Goal: Task Accomplishment & Management: Manage account settings

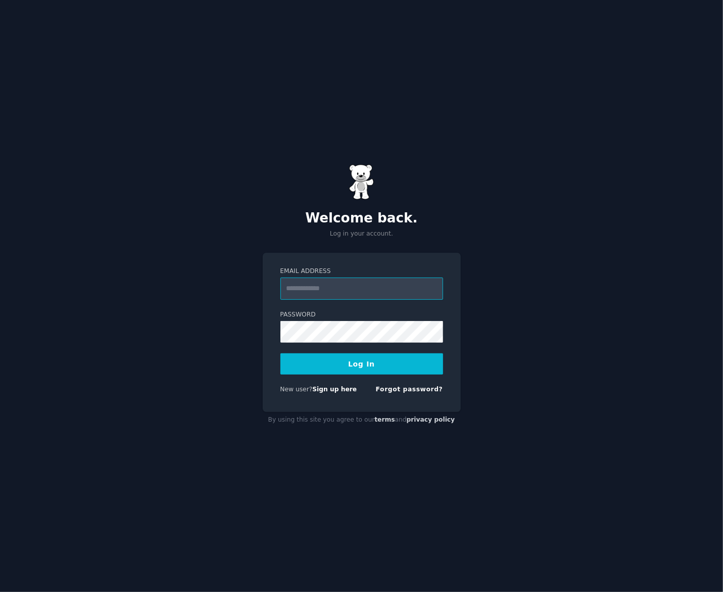
type input "**********"
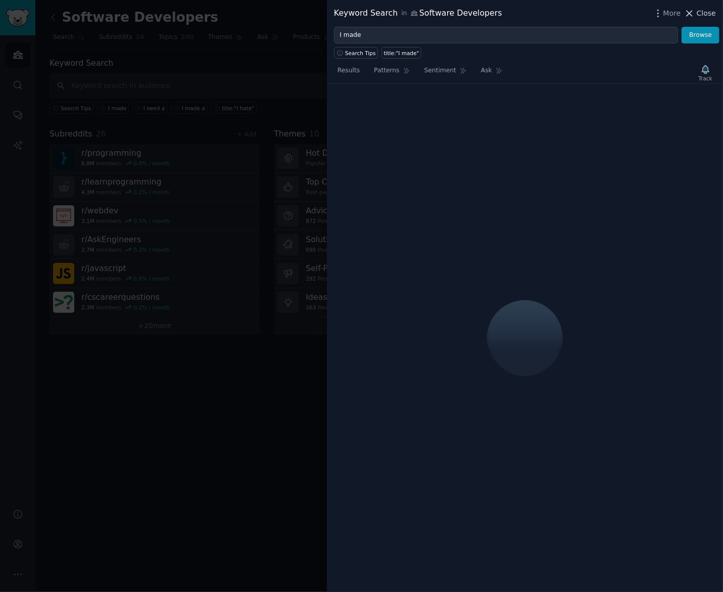
click at [708, 18] on span "Close" at bounding box center [706, 13] width 19 height 11
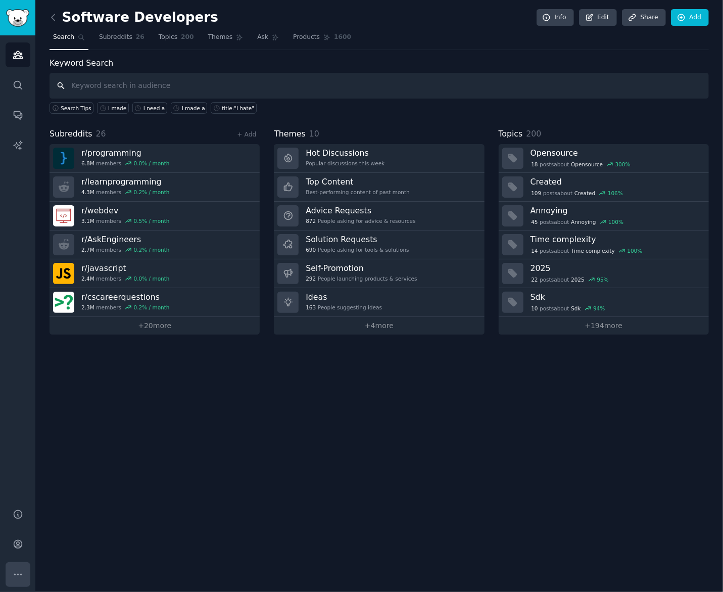
click at [19, 572] on icon "Sidebar" at bounding box center [18, 574] width 11 height 11
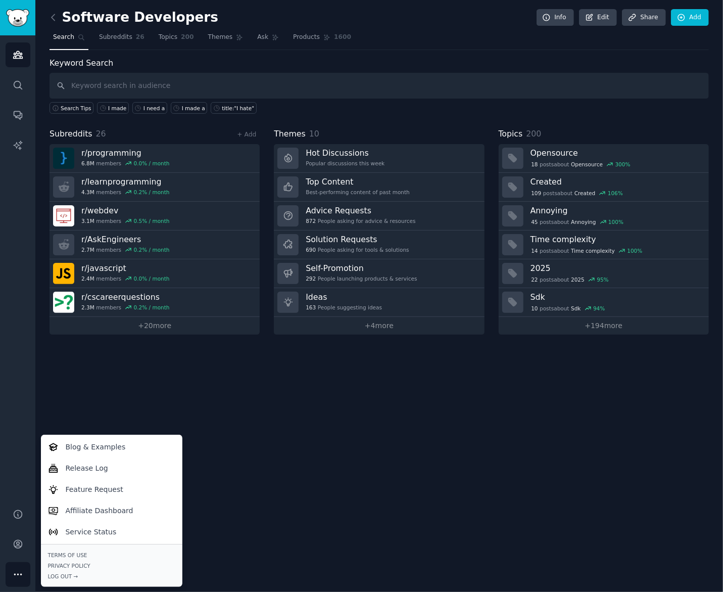
click at [19, 572] on icon "Sidebar" at bounding box center [18, 574] width 11 height 11
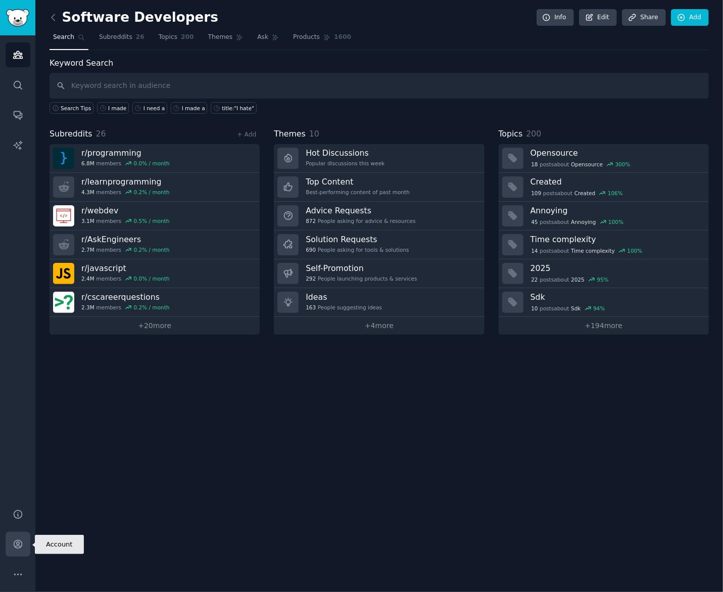
click at [16, 543] on icon "Sidebar" at bounding box center [18, 544] width 8 height 8
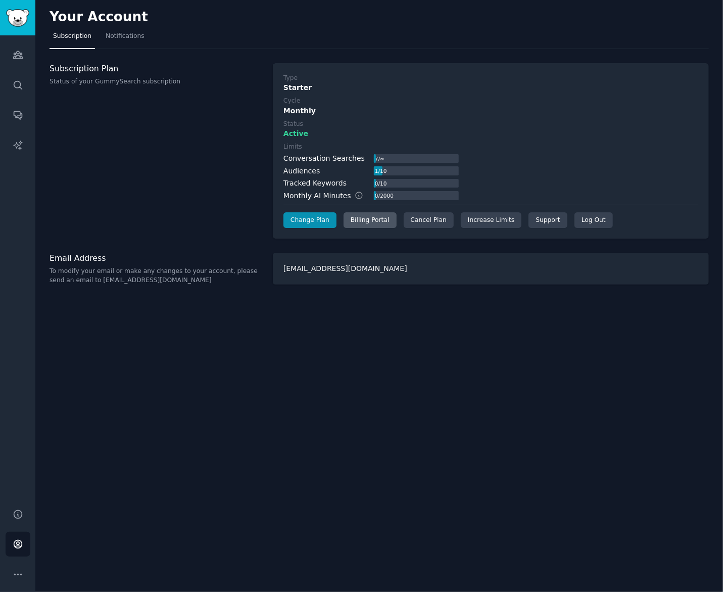
click at [373, 214] on div "Billing Portal" at bounding box center [370, 220] width 53 height 16
click at [318, 214] on link "Change Plan" at bounding box center [310, 220] width 53 height 16
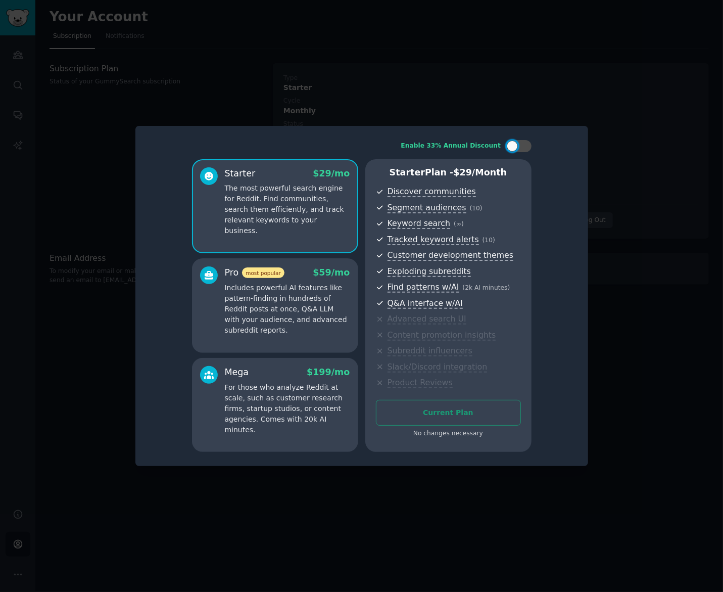
click at [646, 50] on div at bounding box center [361, 296] width 723 height 592
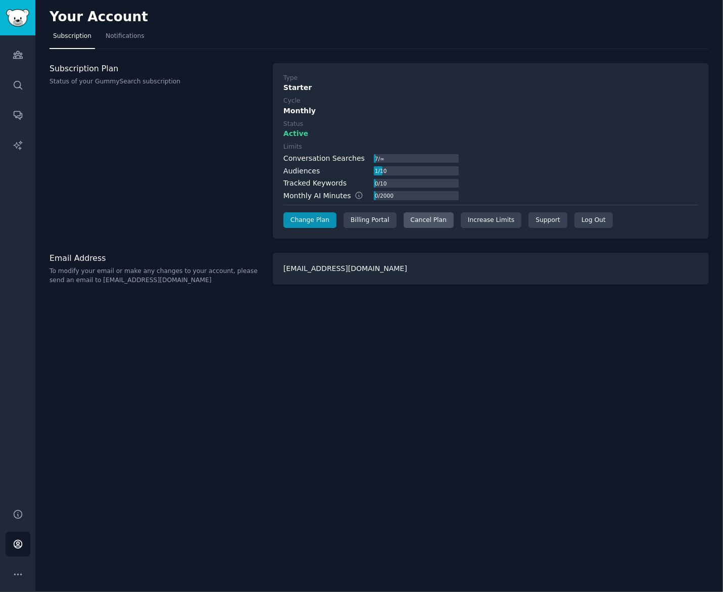
click at [412, 216] on div "Cancel Plan" at bounding box center [429, 220] width 50 height 16
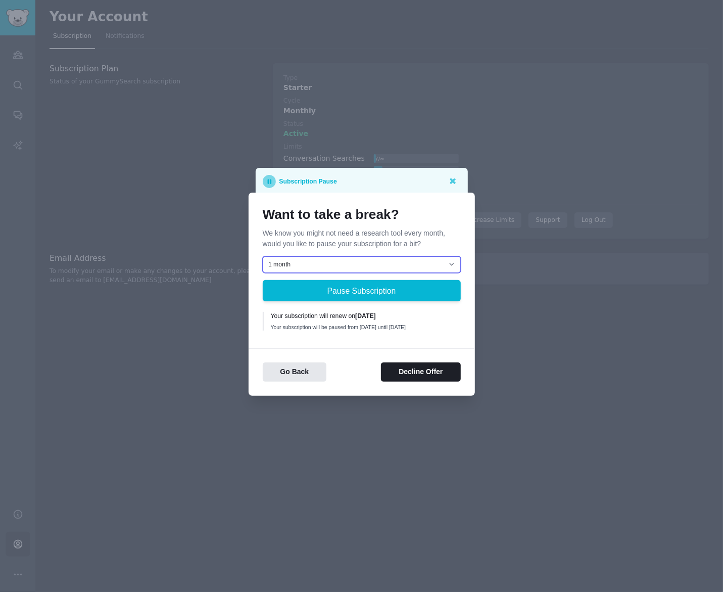
click at [399, 261] on select "1 month 2 months 3 months Choose a custom date to resume" at bounding box center [362, 264] width 198 height 17
select select "[object Object]"
click at [263, 256] on select "1 month 2 months 3 months Choose a custom date to resume" at bounding box center [362, 264] width 198 height 17
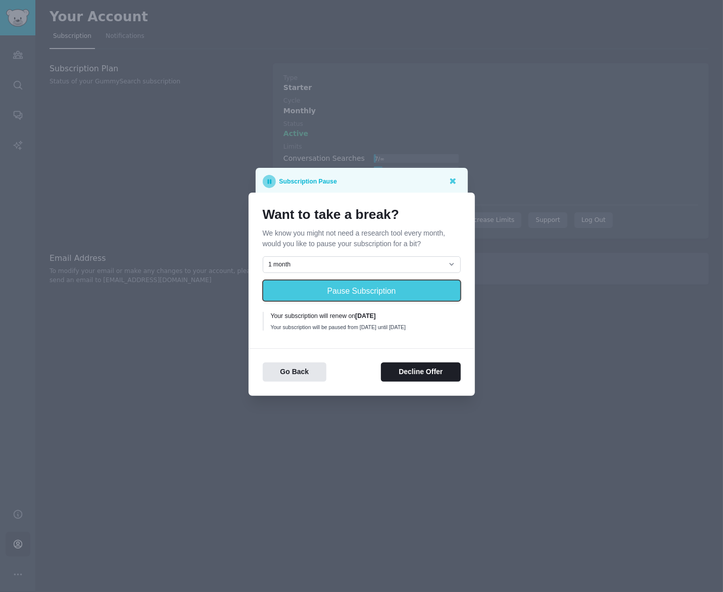
click at [345, 290] on button "Pause Subscription" at bounding box center [362, 290] width 198 height 21
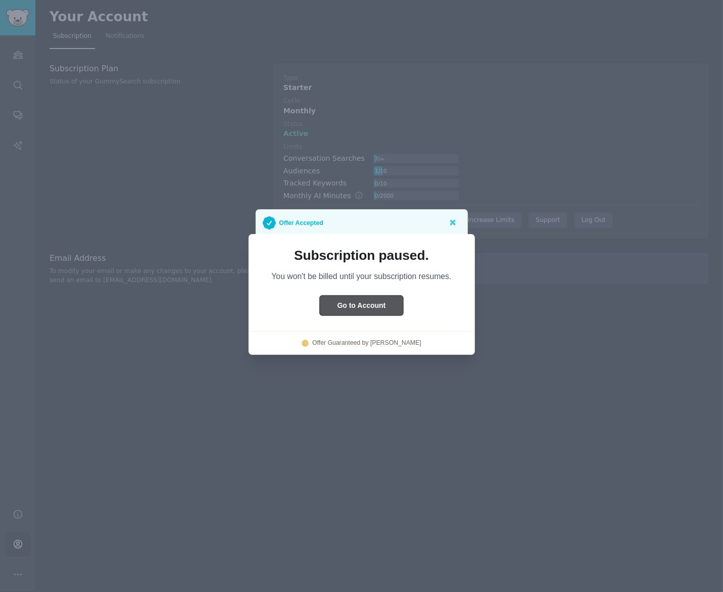
click at [351, 304] on button "Go to Account" at bounding box center [362, 306] width 84 height 20
